Goal: Use online tool/utility: Utilize a website feature to perform a specific function

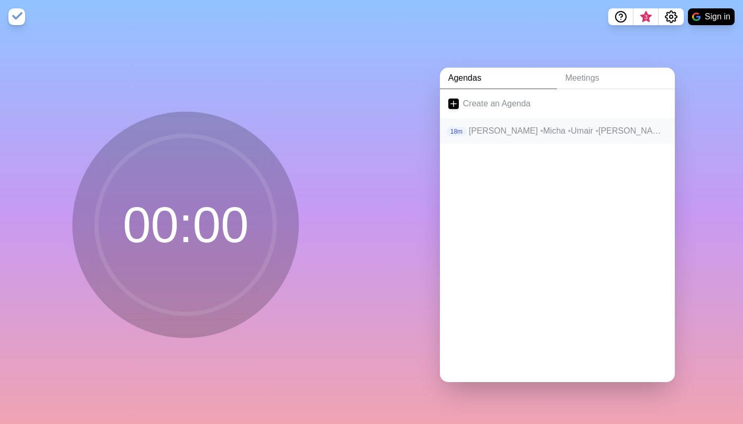
click at [569, 125] on p "[PERSON_NAME] • Micha • Umair • Heiko • Jan • [PERSON_NAME]" at bounding box center [568, 131] width 198 height 13
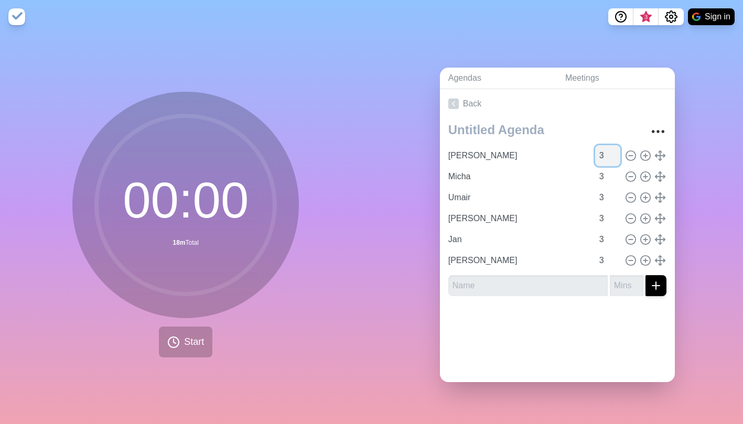
click at [595, 148] on input "3" at bounding box center [607, 155] width 25 height 21
type input "10"
type input "[PERSON_NAME]"
type input "Jan"
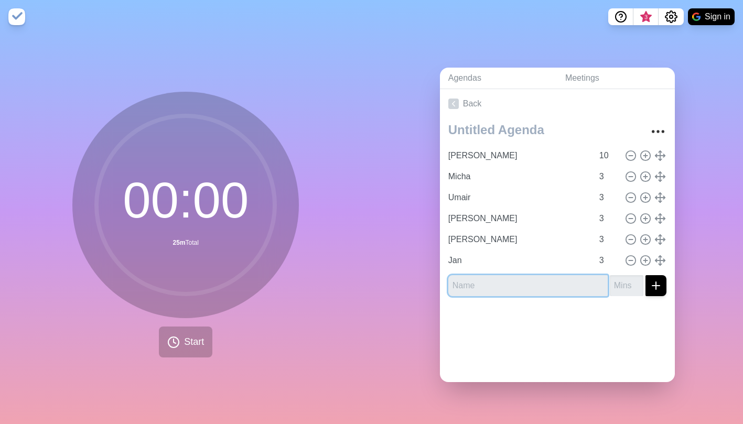
click at [534, 280] on input "text" at bounding box center [527, 285] width 159 height 21
type input "[PERSON_NAME](?)"
click at [610, 279] on input "number" at bounding box center [627, 285] width 34 height 21
type input "3"
click at [649, 282] on icon "submit" at bounding box center [655, 285] width 13 height 13
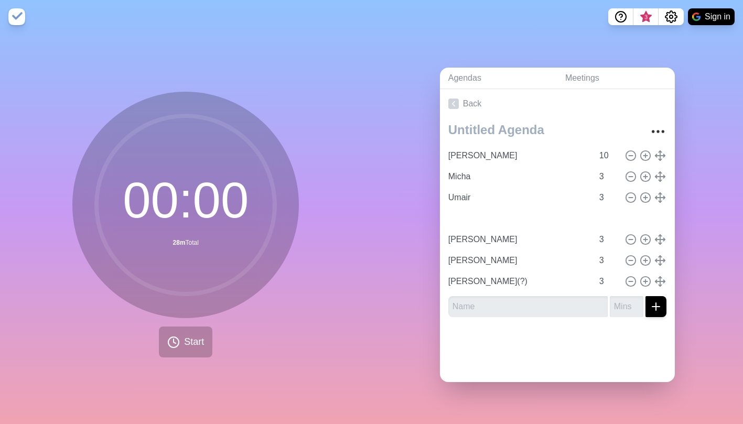
type input "Jan"
type input "[PERSON_NAME]"
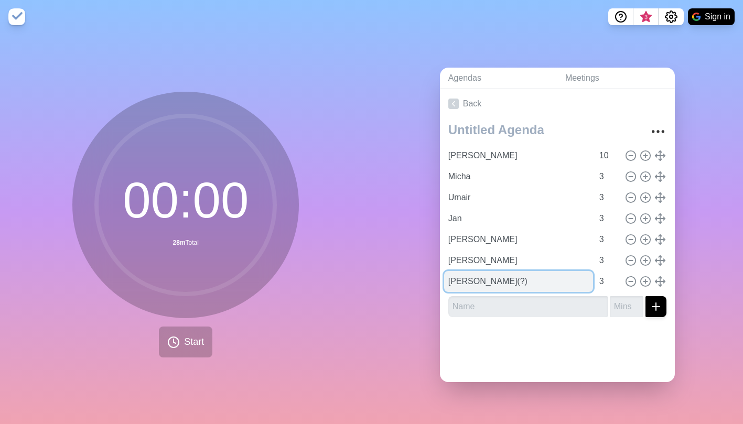
click at [473, 275] on input "[PERSON_NAME](?)" at bounding box center [518, 281] width 149 height 21
type input "[PERSON_NAME]"
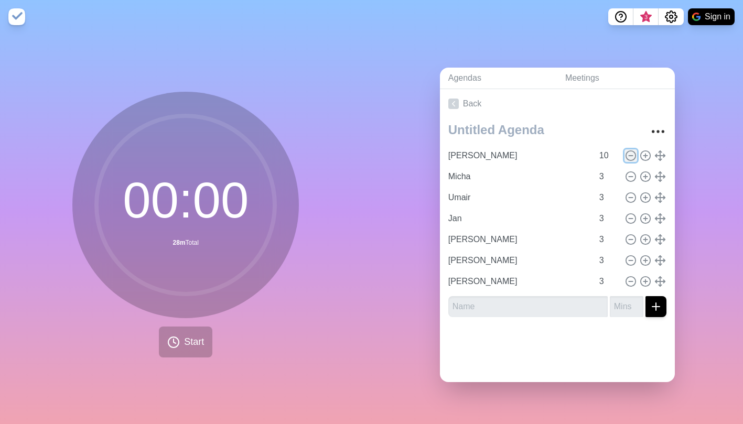
click at [625, 150] on icon at bounding box center [631, 156] width 12 height 12
type input "Micha"
type input "3"
type input "Umair"
type input "Jan"
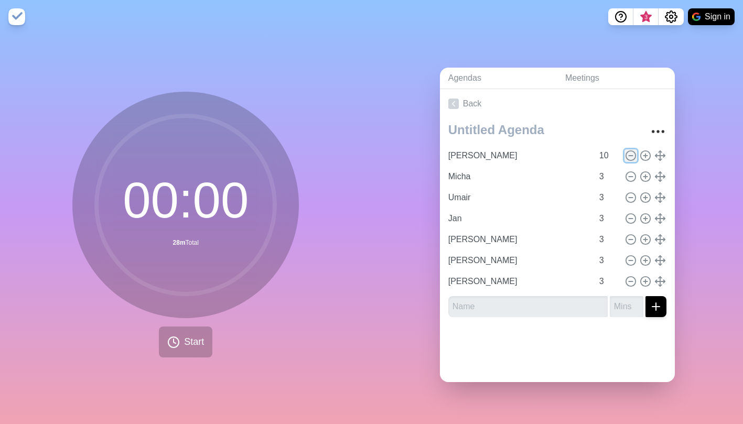
type input "[PERSON_NAME]"
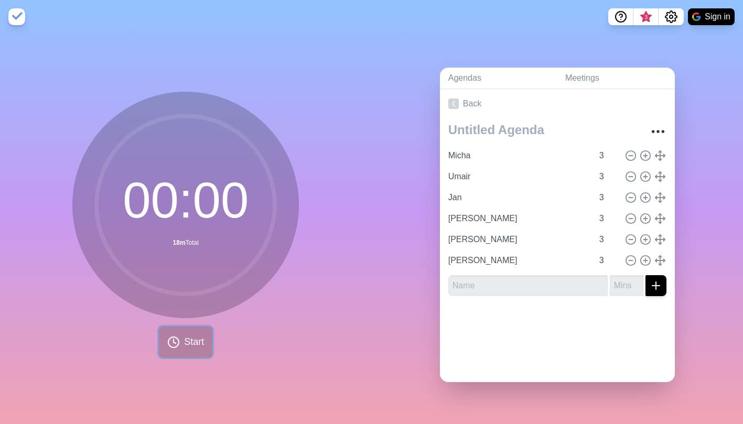
click at [193, 335] on span "Start" at bounding box center [194, 342] width 20 height 14
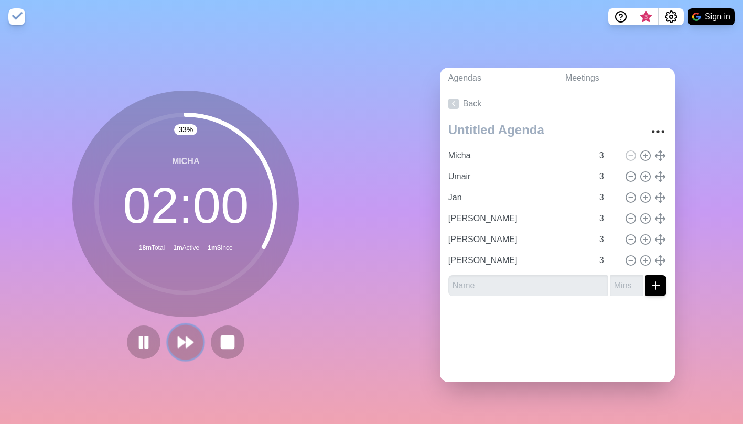
click at [187, 337] on polygon at bounding box center [190, 342] width 7 height 10
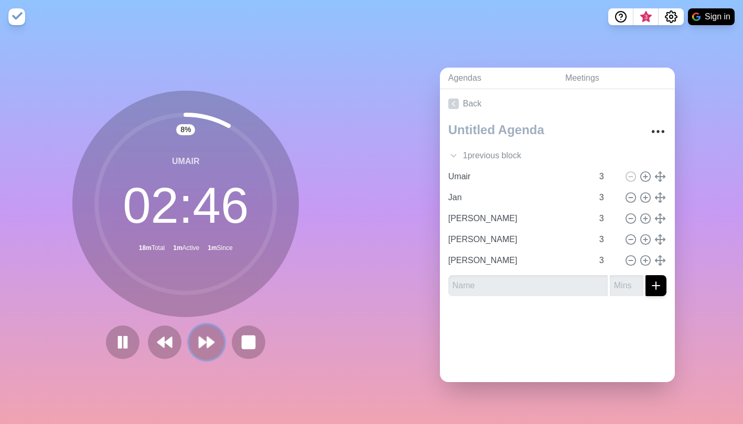
click at [199, 337] on polygon at bounding box center [202, 342] width 7 height 10
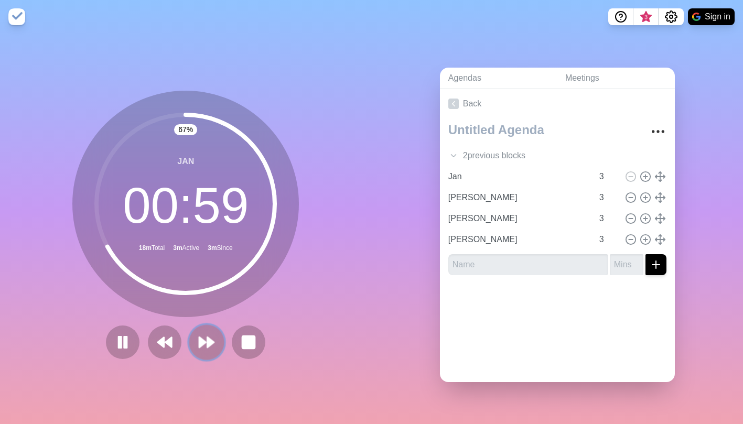
click at [199, 339] on polygon at bounding box center [202, 342] width 7 height 10
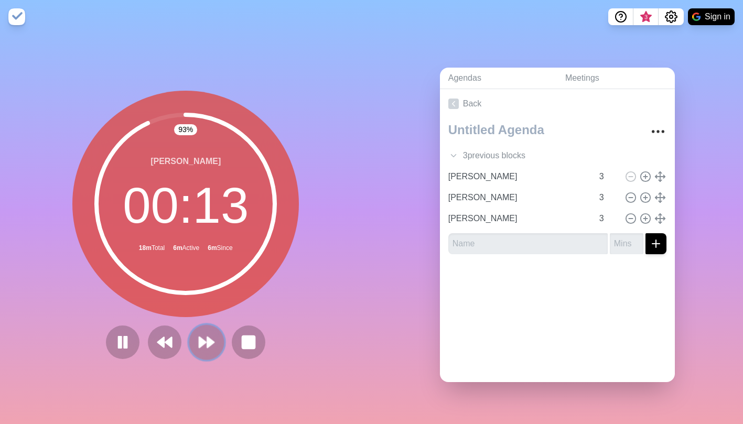
click at [208, 337] on polygon at bounding box center [211, 342] width 7 height 10
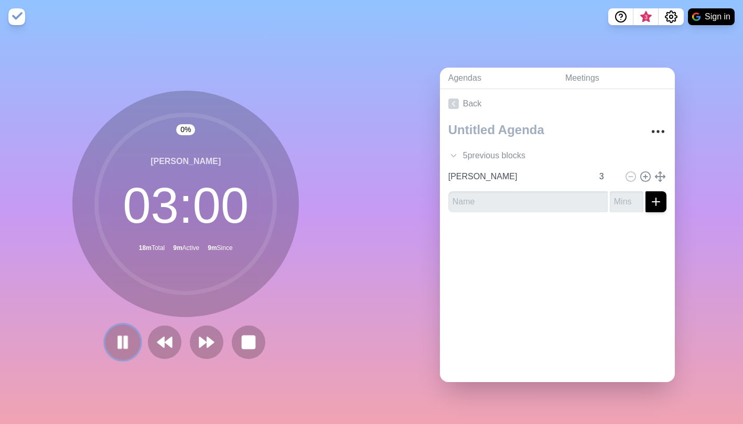
click at [125, 339] on icon at bounding box center [123, 342] width 18 height 18
